Goal: Find specific page/section: Find specific page/section

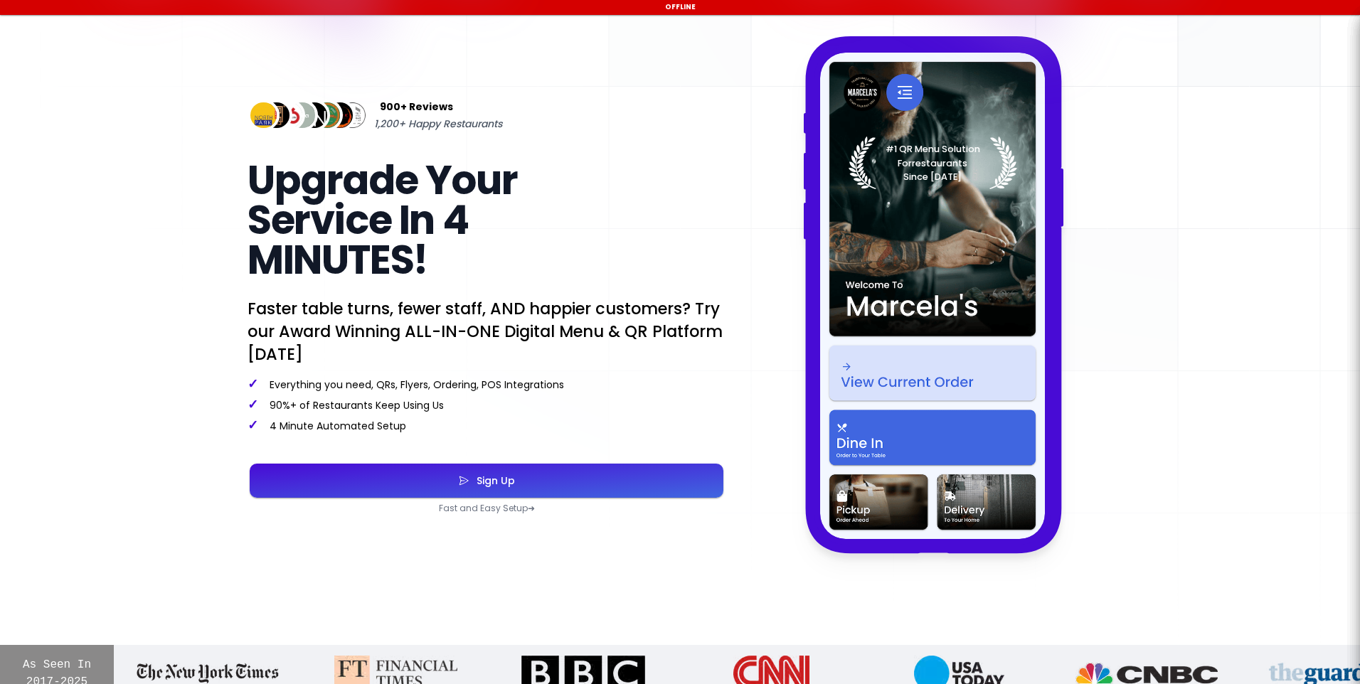
select select "en"
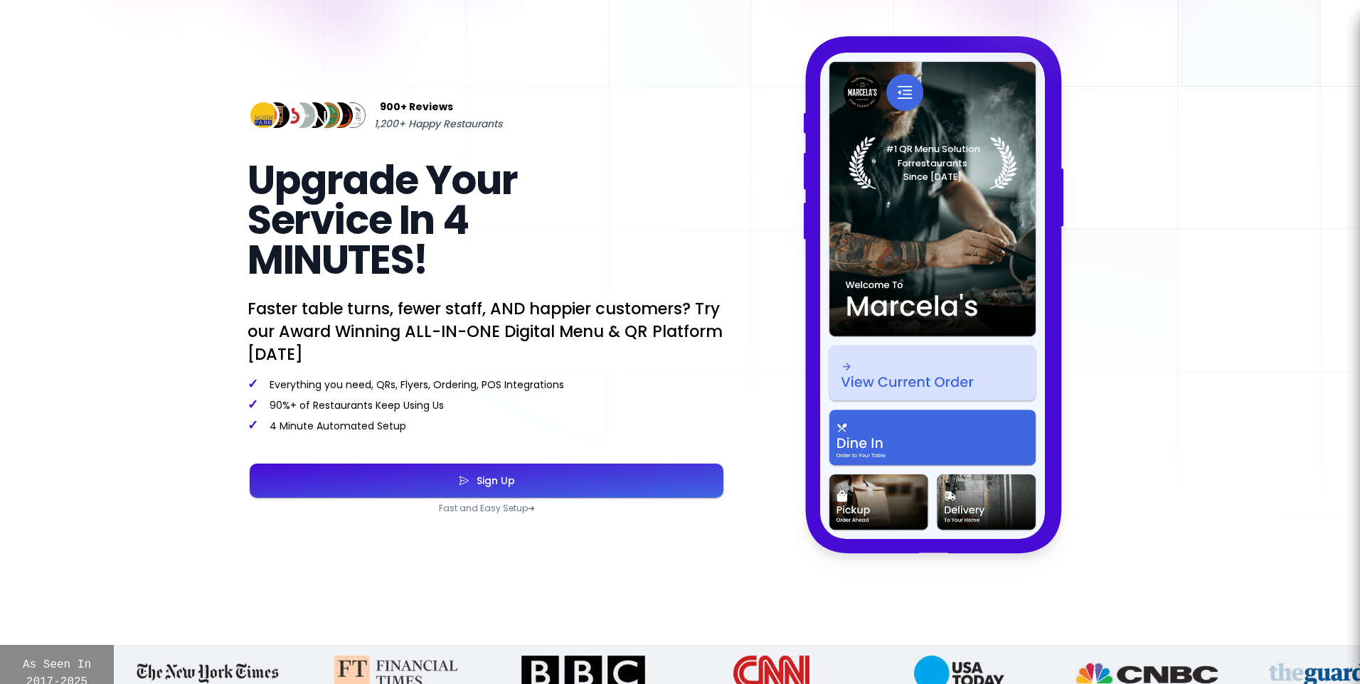
select select "en"
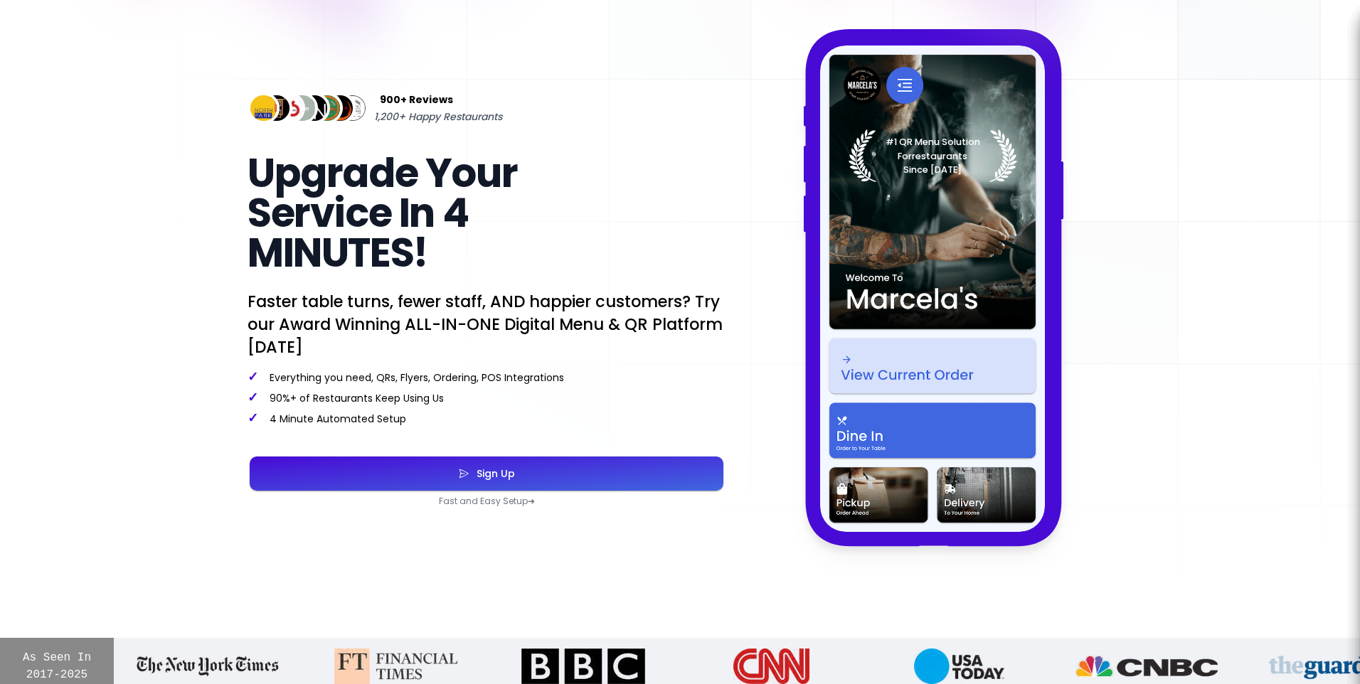
scroll to position [78, 0]
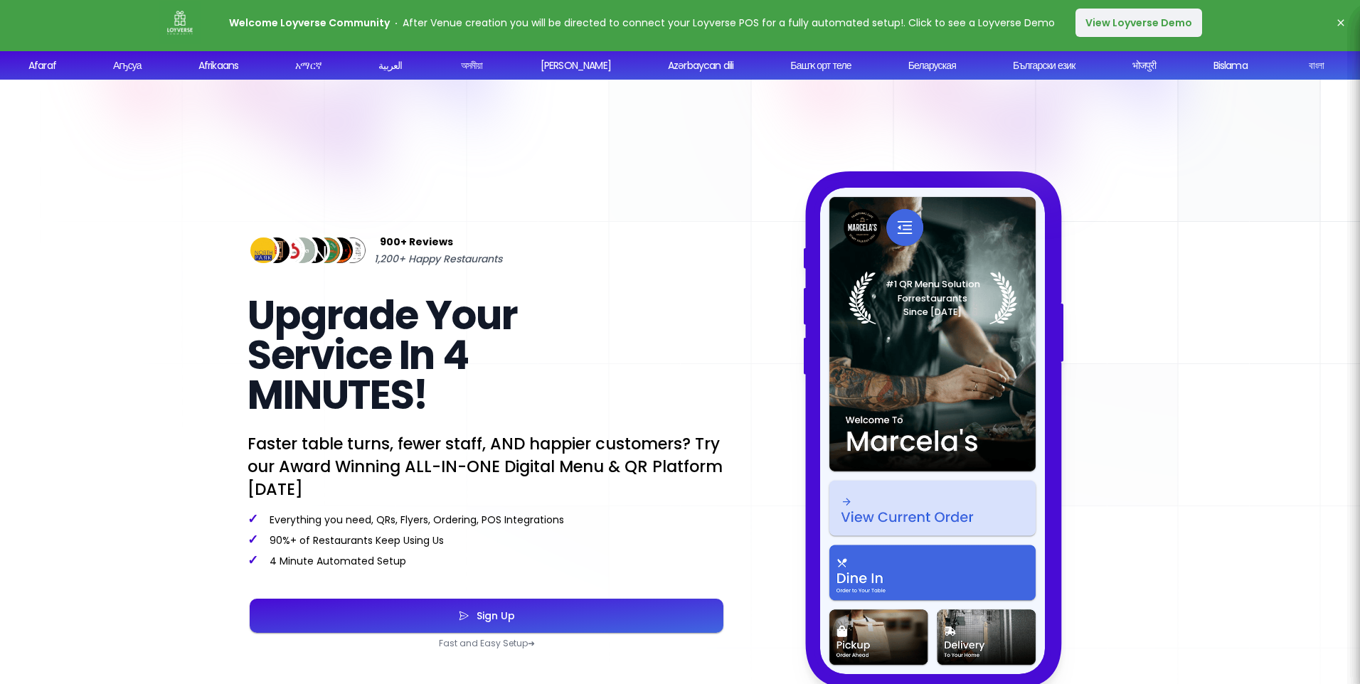
select select "en"
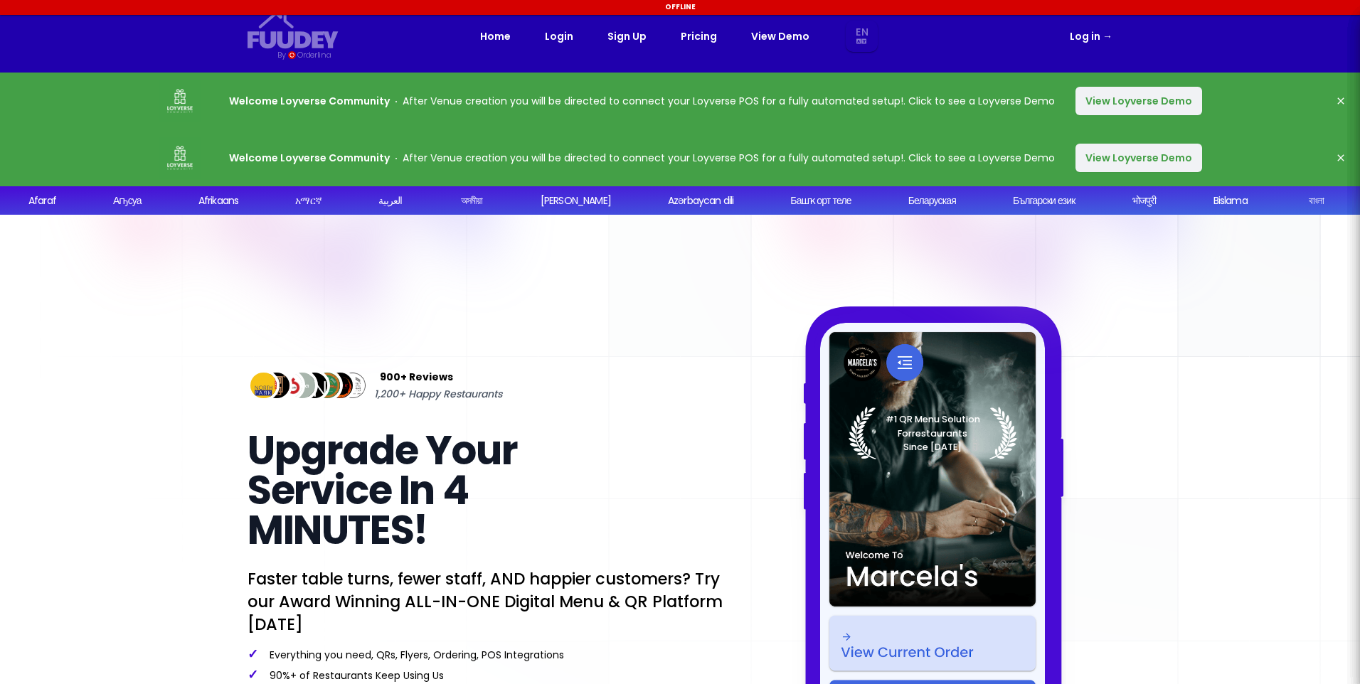
select select "en"
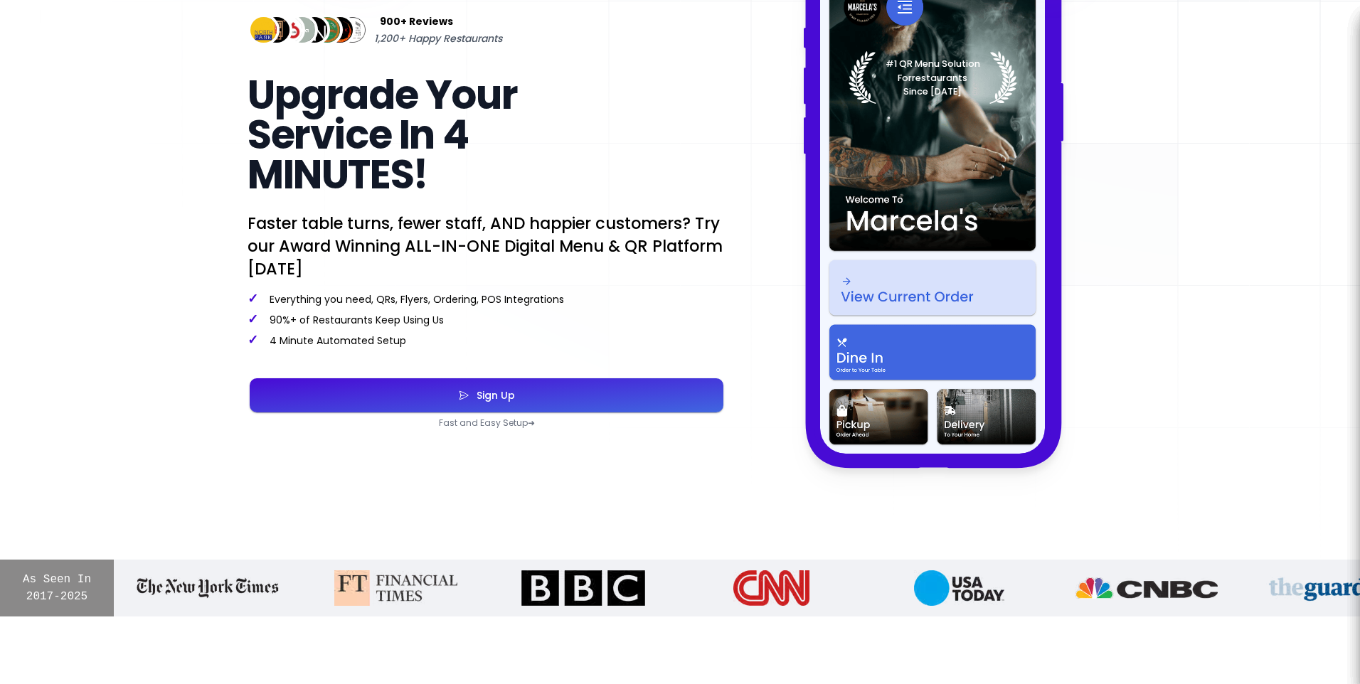
scroll to position [370, 0]
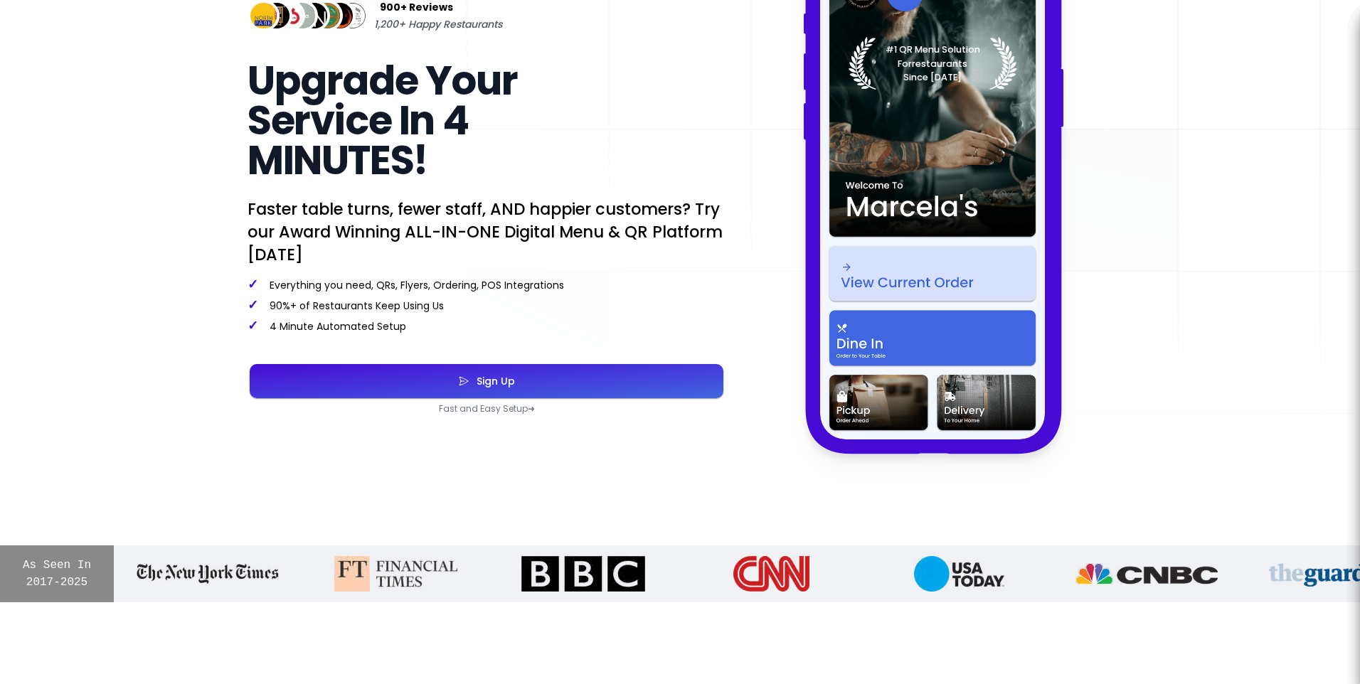
select select "en"
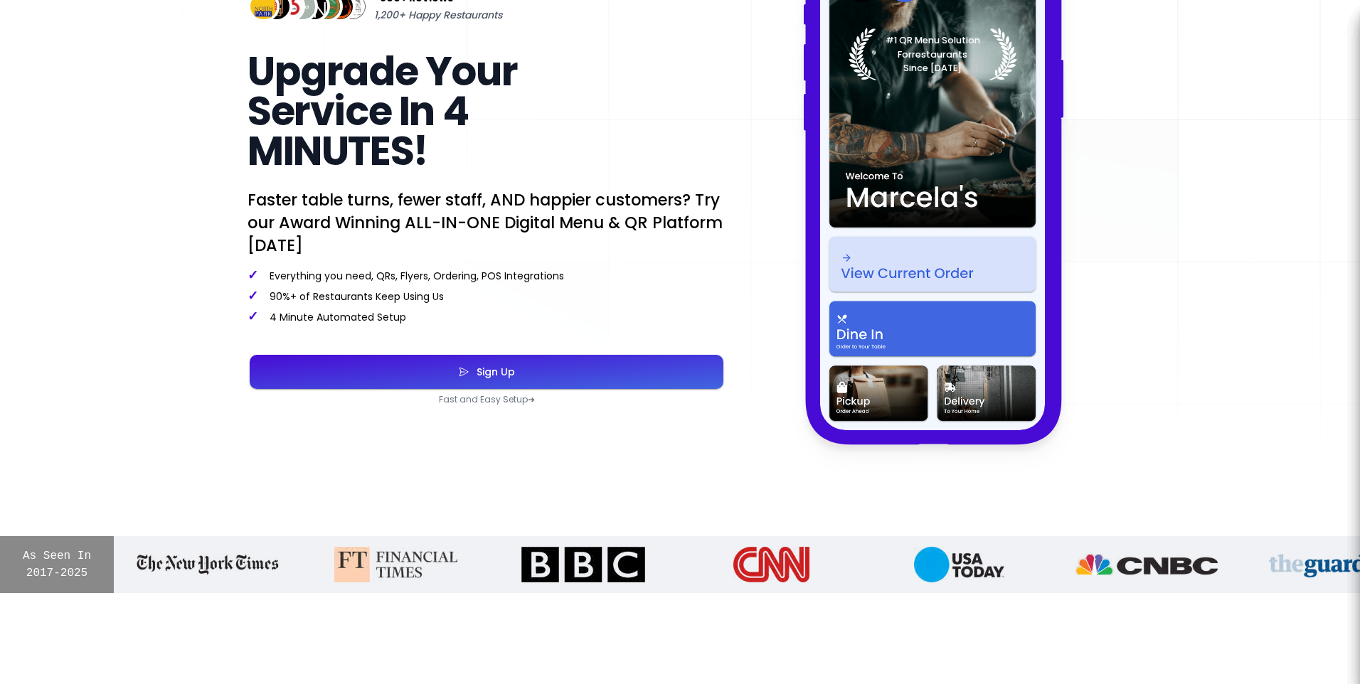
scroll to position [427, 0]
